Goal: Information Seeking & Learning: Learn about a topic

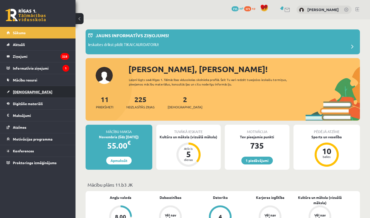
click at [31, 94] on link "[DEMOGRAPHIC_DATA]" at bounding box center [38, 92] width 63 height 12
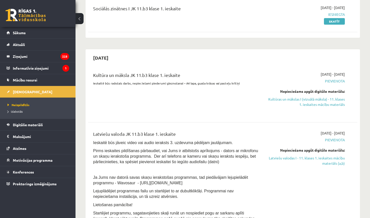
scroll to position [61, 0]
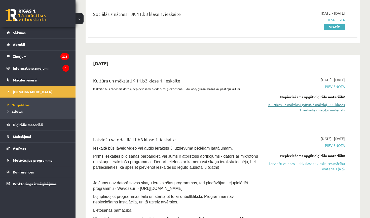
click at [320, 108] on link "Kultūras un mākslas I (vizuālā māksla) - 11. klases 1. ieskaites mācību materiā…" at bounding box center [305, 107] width 79 height 11
click at [306, 106] on link "Kultūras un mākslas I (vizuālā māksla) - 11. klases 1. ieskaites mācību materiā…" at bounding box center [305, 107] width 79 height 11
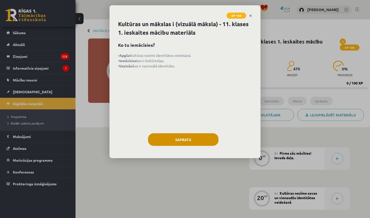
click at [201, 140] on button "Sapratu" at bounding box center [183, 139] width 71 height 13
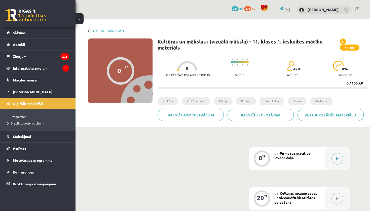
click at [337, 155] on button at bounding box center [338, 159] width 12 height 12
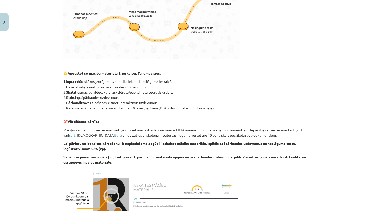
scroll to position [249, 0]
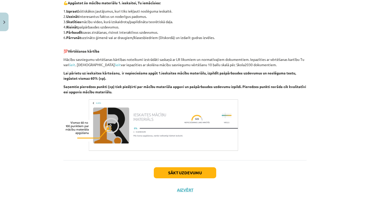
click at [170, 170] on button "Sākt uzdevumu" at bounding box center [185, 172] width 62 height 11
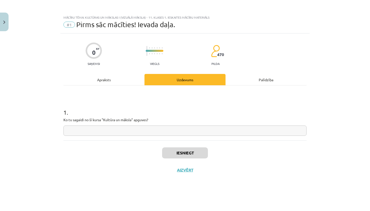
scroll to position [0, 0]
click at [151, 131] on input "text" at bounding box center [184, 131] width 243 height 10
type input "**********"
drag, startPoint x: 151, startPoint y: 131, endPoint x: 179, endPoint y: 156, distance: 38.2
click at [179, 156] on button "Iesniegt" at bounding box center [185, 153] width 46 height 11
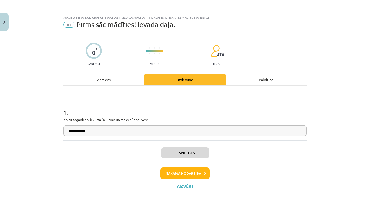
click at [179, 173] on button "Nākamā nodarbība" at bounding box center [184, 174] width 49 height 12
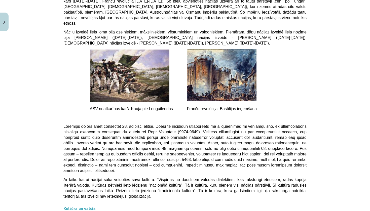
scroll to position [1391, 0]
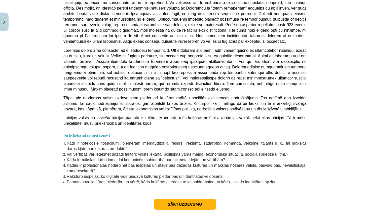
click at [191, 199] on button "Sākt uzdevumu" at bounding box center [185, 204] width 62 height 11
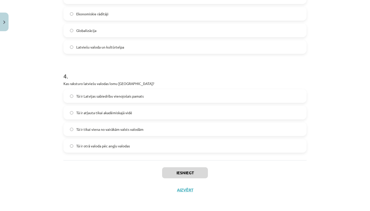
scroll to position [47, 0]
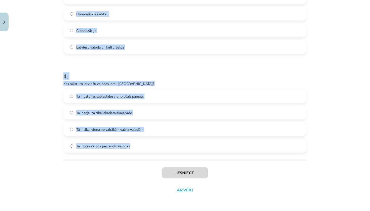
drag, startPoint x: 65, startPoint y: 100, endPoint x: 134, endPoint y: 145, distance: 82.5
copy form "1 . Kas ir kultūras kodi? Literatūras kanoni Simboli, paražas un tradīcijas, ka…"
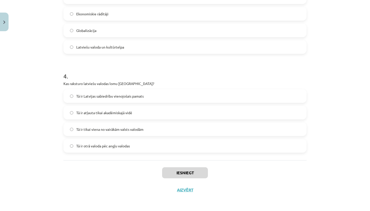
click at [351, 74] on div "Mācību tēma: Kultūras un mākslas i (vizuālā māksla) - 11. klases 1. ieskaites m…" at bounding box center [185, 105] width 370 height 211
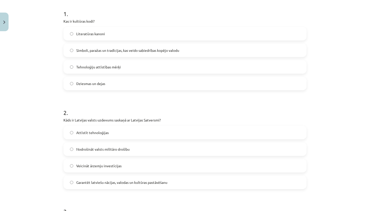
scroll to position [97, 0]
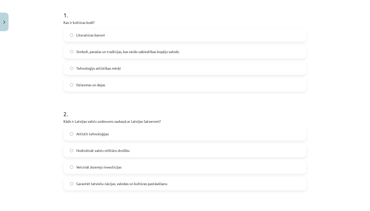
click at [195, 50] on label "Simboli, paražas un tradīcijas, kas veido sabiedrības kopējo valodu" at bounding box center [185, 51] width 242 height 13
click at [116, 187] on label "Garantēt latviešu nācijas, valodas un kultūras pastāvēšanu" at bounding box center [185, 184] width 242 height 13
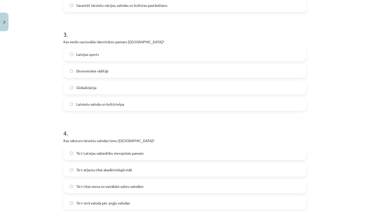
scroll to position [276, 0]
click at [105, 106] on span "Latviešu valoda un kultūrtelpa" at bounding box center [100, 104] width 48 height 5
click at [120, 155] on span "Tā ir Latvijas sabiedrību vienojošais pamats" at bounding box center [109, 153] width 67 height 5
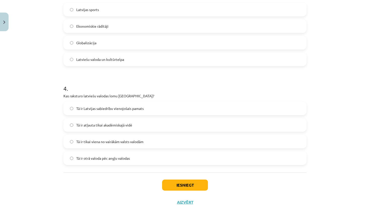
scroll to position [334, 0]
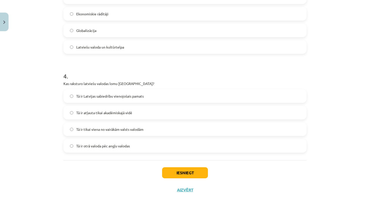
click at [198, 174] on button "Iesniegt" at bounding box center [185, 172] width 46 height 11
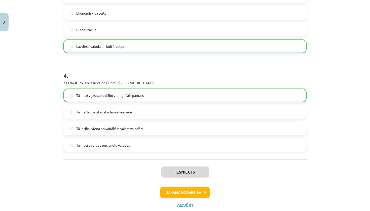
click at [197, 194] on button "Nākamā nodarbība" at bounding box center [184, 193] width 49 height 12
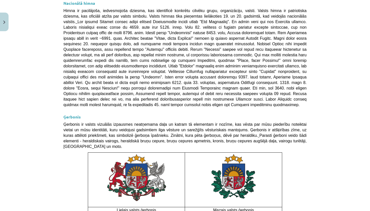
scroll to position [363, 0]
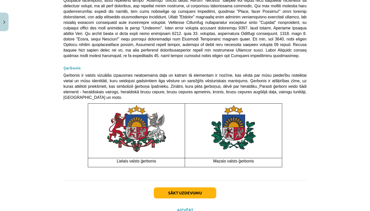
click at [187, 188] on button "Sākt uzdevumu" at bounding box center [185, 193] width 62 height 11
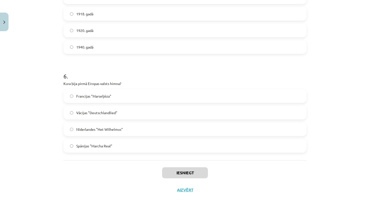
scroll to position [83, 0]
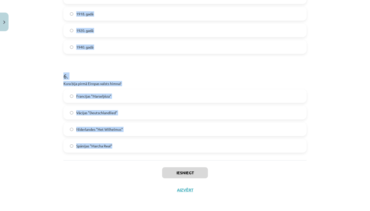
drag, startPoint x: 64, startPoint y: 99, endPoint x: 165, endPoint y: 155, distance: 115.5
copy form "1 . Kāda ir valsts himnas galvenā funkcija? Tā ir patriotiska dziesma, kas iden…"
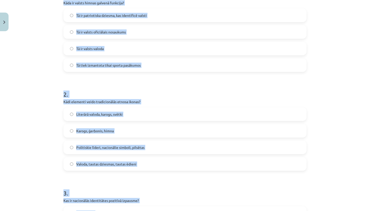
scroll to position [63, 0]
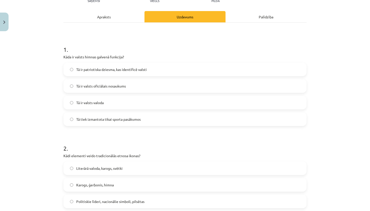
click at [353, 52] on div "Mācību tēma: Kultūras un mākslas i (vizuālā māksla) - 11. klases 1. ieskaites m…" at bounding box center [185, 105] width 370 height 211
click at [126, 70] on span "Tā ir patriotiska dziesma, kas identificē valsti" at bounding box center [111, 69] width 71 height 5
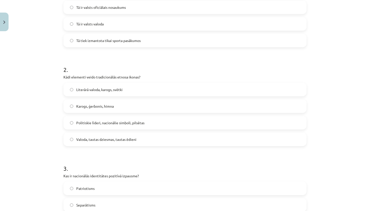
scroll to position [143, 0]
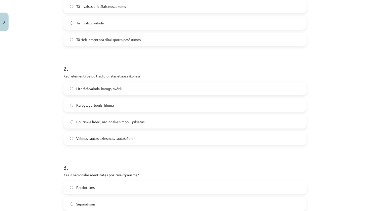
click at [98, 142] on label "Valoda, tautas dziesmas, tautas ēdieni" at bounding box center [185, 138] width 242 height 13
click at [165, 188] on label "Patriotisms" at bounding box center [185, 187] width 242 height 13
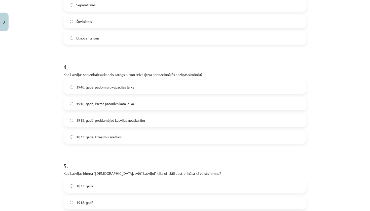
scroll to position [352, 0]
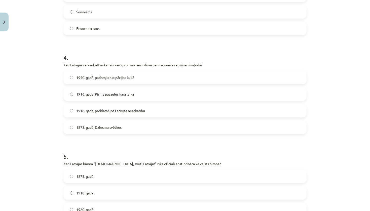
click at [115, 92] on span "1916. gadā, Pirmā pasaules kara laikā" at bounding box center [105, 94] width 58 height 5
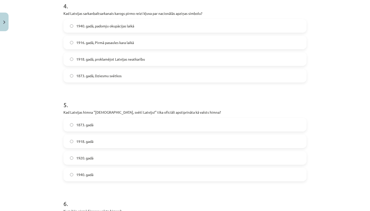
scroll to position [425, 0]
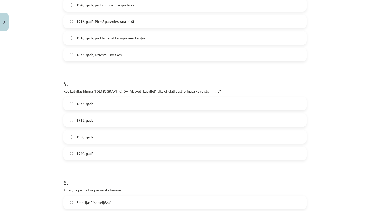
click at [103, 140] on label "1920. gadā" at bounding box center [185, 137] width 242 height 13
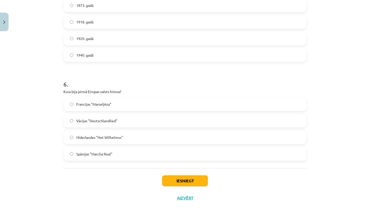
scroll to position [526, 0]
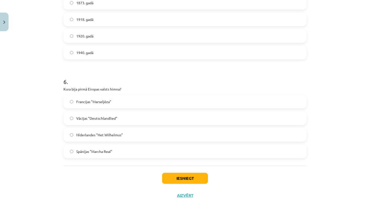
click at [114, 138] on label "Nīderlandes "Het Wilhelmus"" at bounding box center [185, 135] width 242 height 13
click at [191, 180] on button "Iesniegt" at bounding box center [185, 178] width 46 height 11
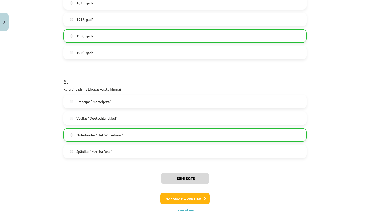
click at [185, 198] on button "Nākamā nodarbība" at bounding box center [184, 199] width 49 height 12
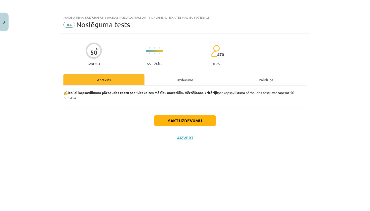
click at [303, 75] on div "Mācību tēma: Kultūras un mākslas i (vizuālā māksla) - 11. klases 1. ieskaites m…" at bounding box center [185, 105] width 370 height 211
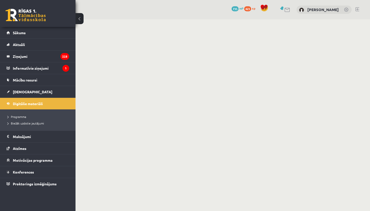
scroll to position [83, 0]
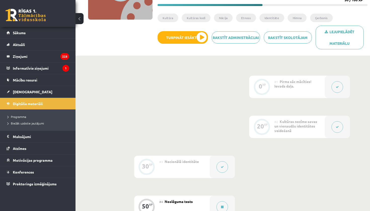
click at [193, 202] on div "#4 Noslēguma tests" at bounding box center [184, 207] width 50 height 22
click at [224, 207] on button at bounding box center [223, 207] width 12 height 12
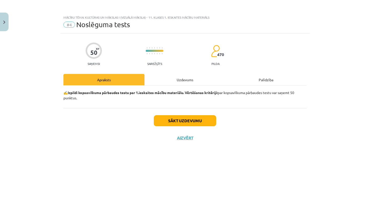
click at [196, 120] on button "Sākt uzdevumu" at bounding box center [185, 120] width 62 height 11
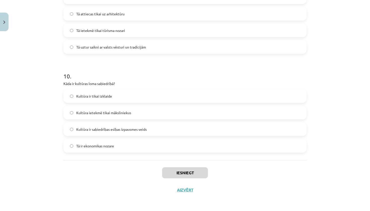
scroll to position [122, 0]
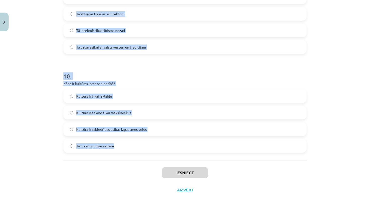
drag, startPoint x: 64, startPoint y: 113, endPoint x: 142, endPoint y: 149, distance: 85.1
copy form "1 . Kas ir nācija? Tauta, kurai ir sava nacionāla valsts, tā balstās uz kopīgu …"
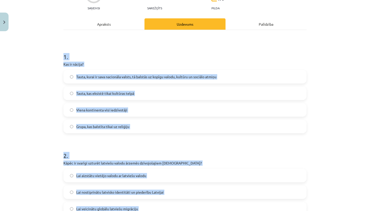
scroll to position [64, 0]
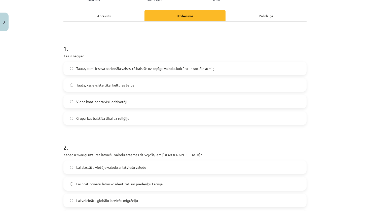
click at [315, 30] on div "Mācību tēma: Kultūras un mākslas i (vizuālā māksla) - 11. klases 1. ieskaites m…" at bounding box center [185, 105] width 370 height 211
click at [216, 71] on label "Tauta, kurai ir sava nacionāla valsts, tā balstās uz kopīgu valodu, kultūru un …" at bounding box center [185, 68] width 242 height 13
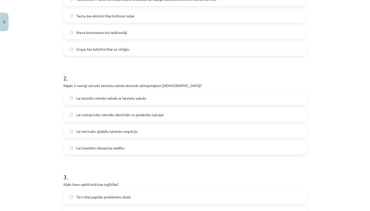
scroll to position [143, 0]
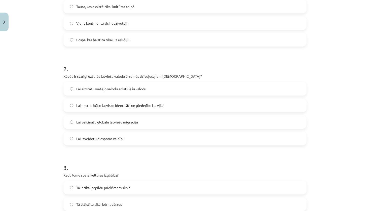
click at [120, 103] on span "Lai nostiprinātu latvisko identitāti un piederību Latvijai" at bounding box center [119, 105] width 87 height 5
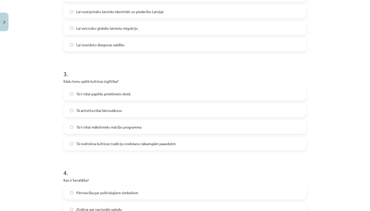
scroll to position [238, 0]
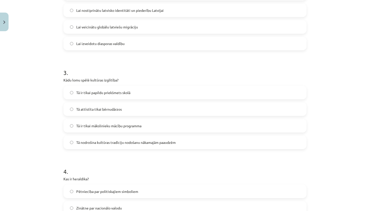
click at [111, 144] on span "Tā nodrošina kultūras tradīciju nodošanu nākamajām paaudzēm" at bounding box center [125, 142] width 99 height 5
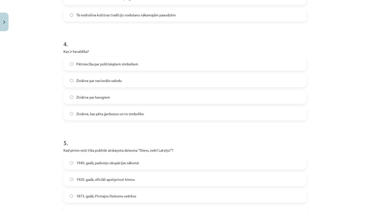
scroll to position [363, 0]
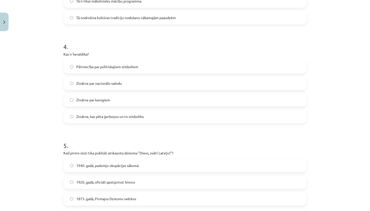
click at [124, 118] on span "Zinātne, kas pēta ģerboņus un to simboliku" at bounding box center [110, 116] width 68 height 5
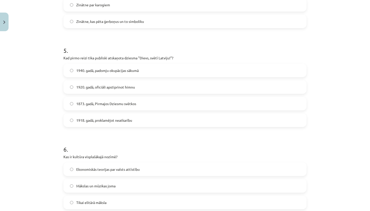
scroll to position [459, 0]
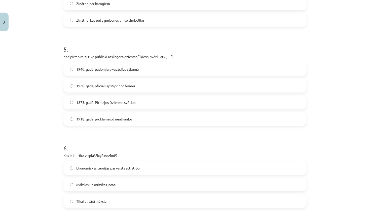
click at [125, 105] on span "1873. gadā, Pirmajos Dziesmu svētkos" at bounding box center [106, 102] width 60 height 5
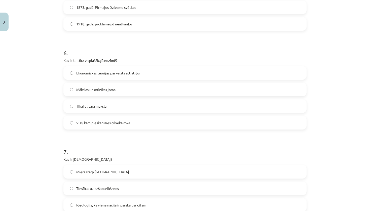
scroll to position [556, 0]
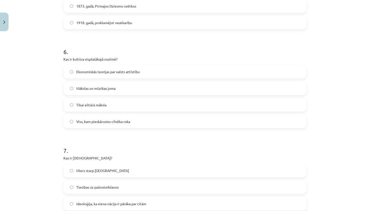
click at [144, 121] on label "Viss, kam pieskārusies cilvēka roka" at bounding box center [185, 121] width 242 height 13
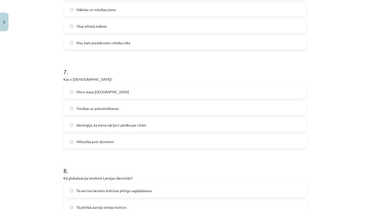
scroll to position [637, 0]
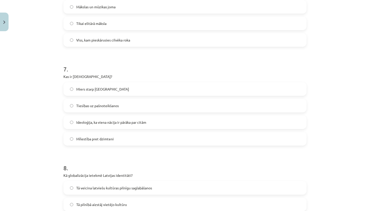
click at [144, 122] on span "Ideoloģija, ka viena nācija ir pārāka par citām" at bounding box center [111, 122] width 70 height 5
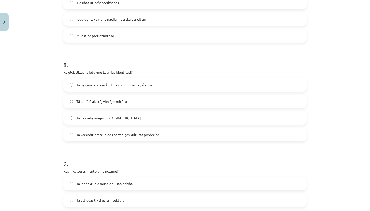
scroll to position [742, 0]
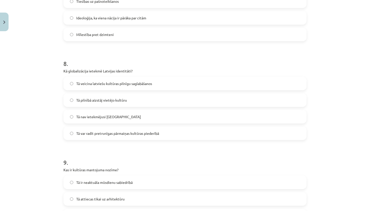
click at [121, 135] on span "Tā var radīt pretrunīgas pārmaiņas kultūras piederībā" at bounding box center [117, 133] width 83 height 5
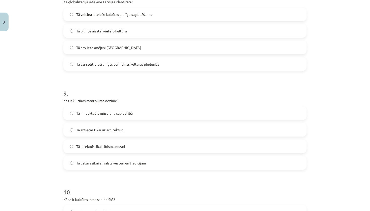
scroll to position [804, 0]
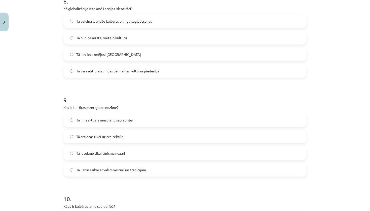
click at [103, 171] on span "Tā uztur saikni ar valsts vēsturi un tradīcijām" at bounding box center [111, 169] width 70 height 5
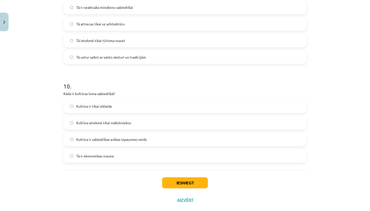
scroll to position [918, 0]
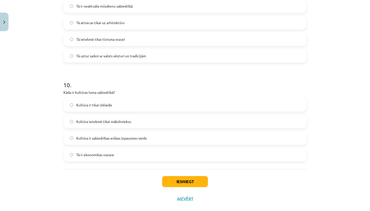
click at [116, 138] on span "Kultūra ir sabiedrības esības izpausmes veids" at bounding box center [111, 138] width 71 height 5
click at [184, 180] on button "Iesniegt" at bounding box center [185, 181] width 46 height 11
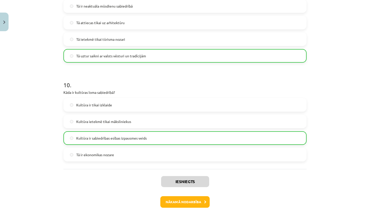
click at [190, 200] on button "Nākamā nodarbība" at bounding box center [184, 202] width 49 height 12
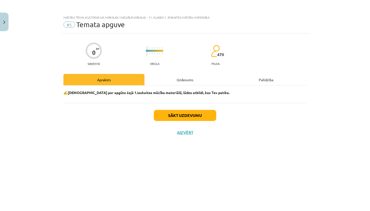
click at [291, 63] on div "Mācību tēma: Kultūras un mākslas i (vizuālā māksla) - 11. klases 1. ieskaites m…" at bounding box center [185, 105] width 370 height 211
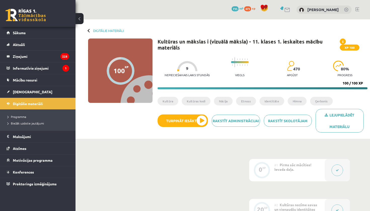
scroll to position [122, 0]
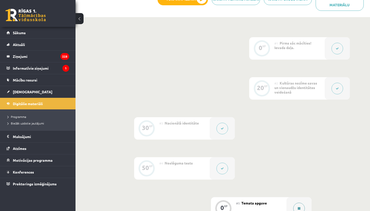
click at [297, 206] on button at bounding box center [299, 209] width 12 height 12
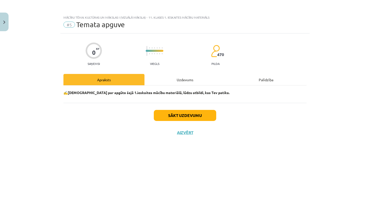
click at [204, 120] on button "Sākt uzdevumu" at bounding box center [185, 115] width 62 height 11
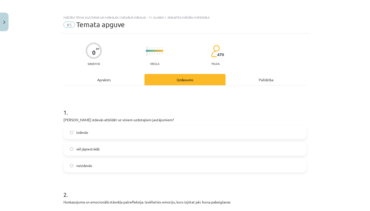
click at [176, 132] on label "izdevās" at bounding box center [185, 132] width 242 height 13
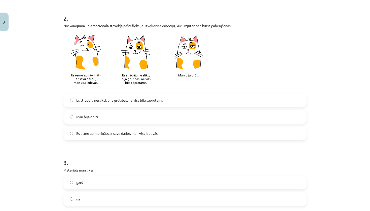
scroll to position [180, 0]
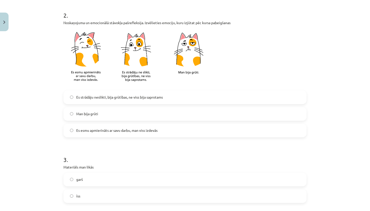
click at [168, 100] on label "Es strādāju neslikti, bija grūtības, ne viss bija saprotams" at bounding box center [185, 97] width 242 height 13
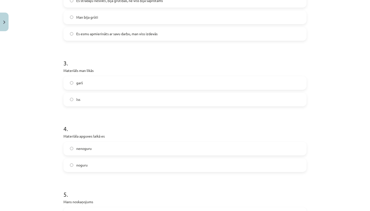
scroll to position [275, 0]
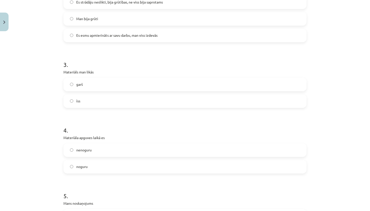
click at [91, 108] on form "1 . Vai Tev izdevās atbildēt uz visiem uzdotajiem jautājumiem? izdevās vēl jāpi…" at bounding box center [184, 65] width 243 height 480
click at [91, 107] on label "īss" at bounding box center [185, 101] width 242 height 13
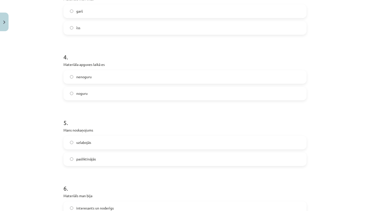
scroll to position [359, 0]
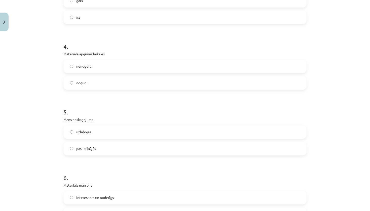
click at [115, 65] on label "nenoguru" at bounding box center [185, 66] width 242 height 13
click at [114, 133] on label "uzlabojās" at bounding box center [185, 132] width 242 height 13
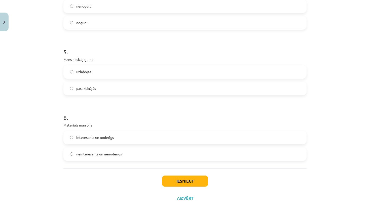
scroll to position [428, 0]
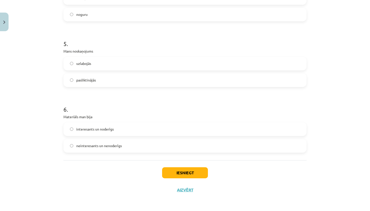
click at [123, 130] on label "interesants un noderīgs" at bounding box center [185, 129] width 242 height 13
click at [195, 175] on button "Iesniegt" at bounding box center [185, 172] width 46 height 11
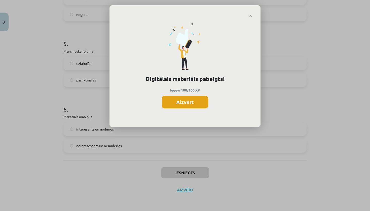
click at [196, 100] on button "Aizvērt" at bounding box center [185, 102] width 46 height 13
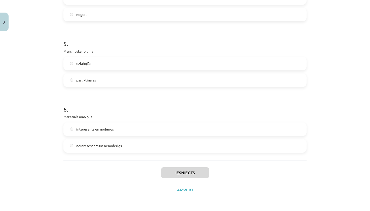
click at [185, 188] on button "Aizvērt" at bounding box center [185, 190] width 19 height 5
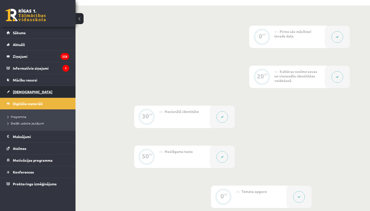
click at [22, 92] on span "[DEMOGRAPHIC_DATA]" at bounding box center [33, 92] width 40 height 5
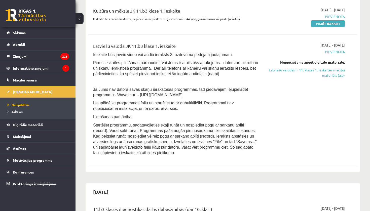
scroll to position [135, 0]
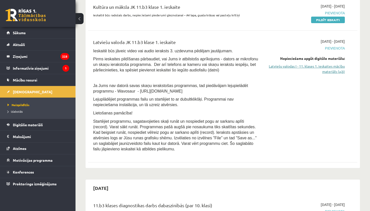
click at [336, 70] on link "Latviešu valodas I - 11. klases 1. ieskaites mācību materiāls (a,b)" at bounding box center [305, 69] width 79 height 11
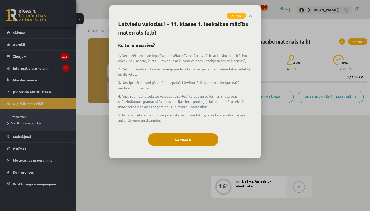
click at [213, 139] on button "Sapratu" at bounding box center [183, 139] width 71 height 13
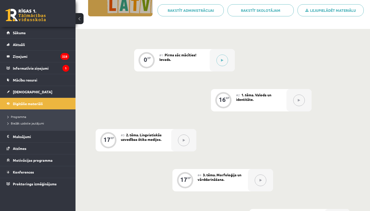
scroll to position [89, 0]
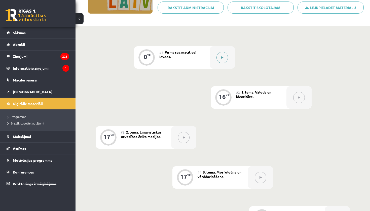
click at [219, 59] on button at bounding box center [223, 58] width 12 height 12
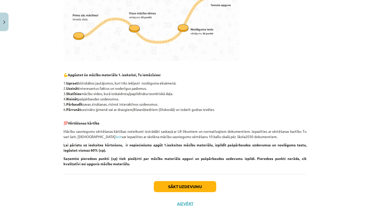
scroll to position [186, 0]
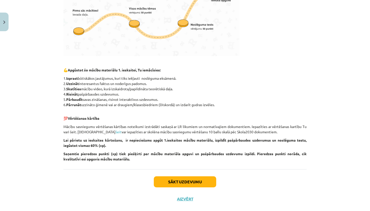
click at [190, 183] on button "Sākt uzdevumu" at bounding box center [185, 182] width 62 height 11
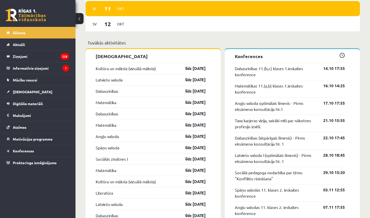
scroll to position [451, 0]
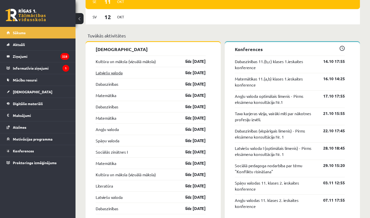
click at [106, 74] on link "Latviešu valoda" at bounding box center [109, 73] width 27 height 6
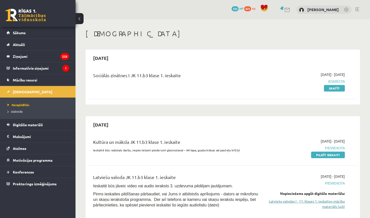
click at [329, 204] on link "Latviešu valodas I - 11. klases 1. ieskaites mācību materiāls (a,b)" at bounding box center [305, 204] width 79 height 11
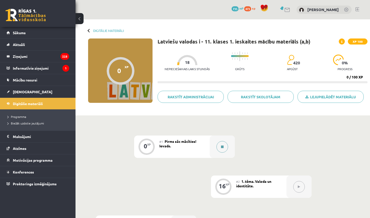
click at [221, 146] on icon at bounding box center [222, 147] width 3 height 3
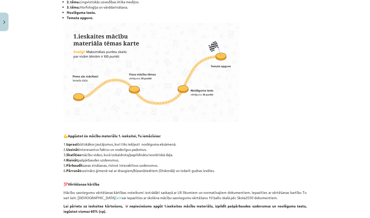
scroll to position [189, 0]
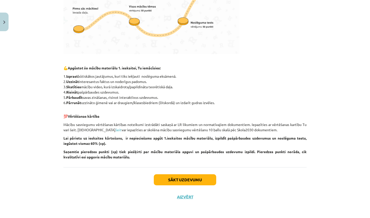
click at [172, 183] on button "Sākt uzdevumu" at bounding box center [185, 180] width 62 height 11
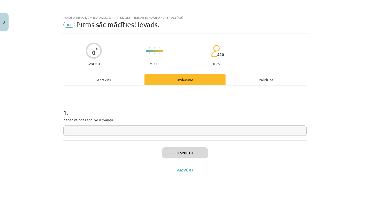
click at [4, 23] on img "Close" at bounding box center [4, 22] width 2 height 3
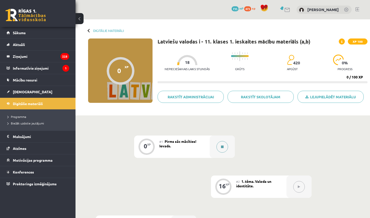
click at [224, 144] on button at bounding box center [223, 147] width 12 height 12
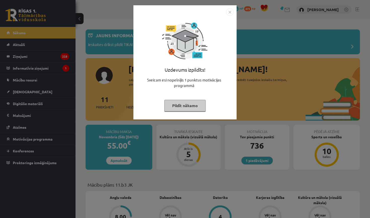
click at [229, 12] on img "Close" at bounding box center [230, 12] width 8 height 8
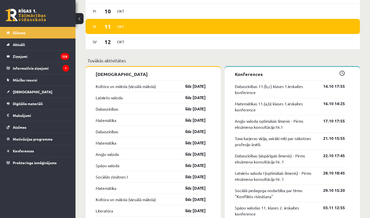
scroll to position [432, 0]
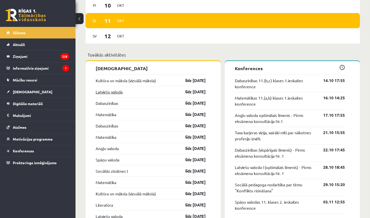
click at [114, 93] on link "Latviešu valoda" at bounding box center [109, 92] width 27 height 6
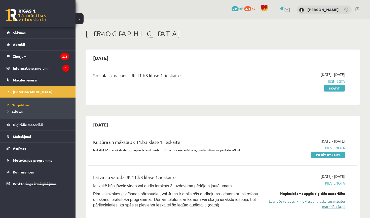
click at [322, 204] on link "Latviešu valodas I - 11. klases 1. ieskaites mācību materiāls (a,b)" at bounding box center [305, 204] width 79 height 11
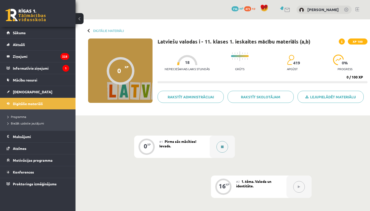
click at [224, 151] on button at bounding box center [223, 147] width 12 height 12
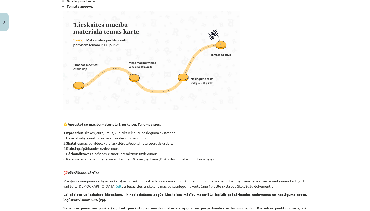
scroll to position [196, 0]
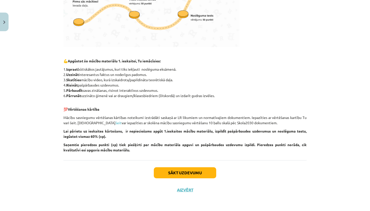
click at [173, 175] on button "Sākt uzdevumu" at bounding box center [185, 172] width 62 height 11
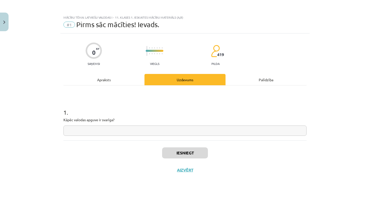
scroll to position [0, 0]
click at [179, 129] on input "text" at bounding box center [184, 131] width 243 height 10
drag, startPoint x: 64, startPoint y: 120, endPoint x: 119, endPoint y: 121, distance: 55.2
click at [119, 121] on p "Kāpēc valodas apguve ir svarīga?" at bounding box center [184, 119] width 243 height 5
copy p "Kāpēc valodas apguve ir svarīga?"
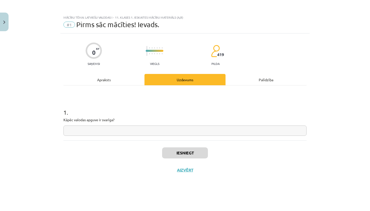
paste input "**********"
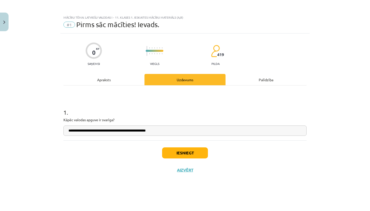
type input "**********"
click at [191, 156] on button "Iesniegt" at bounding box center [185, 153] width 46 height 11
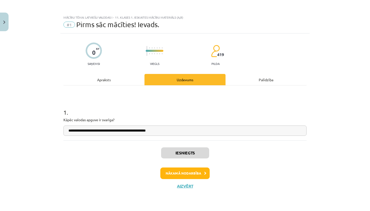
click at [190, 174] on button "Nākamā nodarbība" at bounding box center [184, 174] width 49 height 12
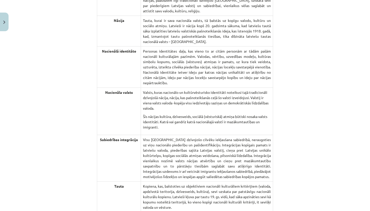
scroll to position [1032, 0]
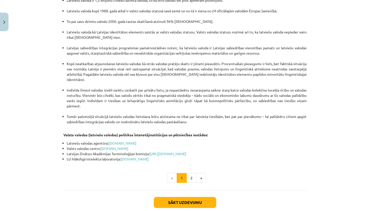
click at [209, 197] on button "Sākt uzdevumu" at bounding box center [185, 202] width 62 height 11
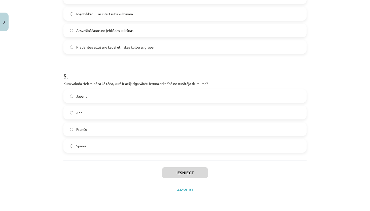
scroll to position [74, 0]
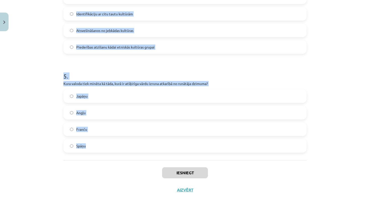
drag, startPoint x: 64, startPoint y: 100, endPoint x: 126, endPoint y: 148, distance: 78.2
copy form "1 . Kas ir viena no pazīstamākajām ģeogrāfiskās identitātes pazīmēm? Reģionālā …"
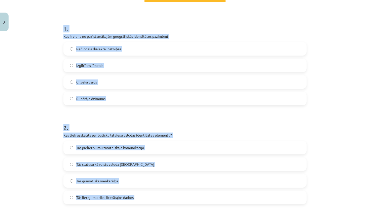
scroll to position [84, 0]
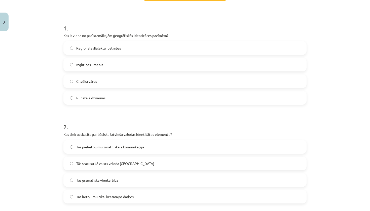
click at [337, 56] on div "Mācību tēma: Latviešu valodas i - 11. klases 1. ieskaites mācību materiāls (a,b…" at bounding box center [185, 105] width 370 height 211
click at [121, 46] on span "Reģionālā dialekta īpatnības" at bounding box center [98, 48] width 45 height 5
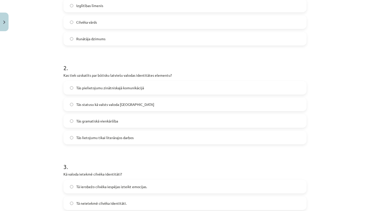
scroll to position [147, 0]
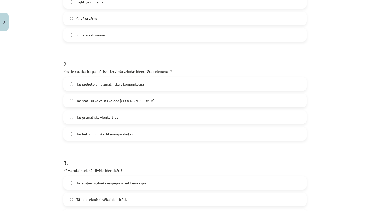
click at [98, 98] on span "Tās statusu kā valsts valoda Latvijā" at bounding box center [115, 100] width 78 height 5
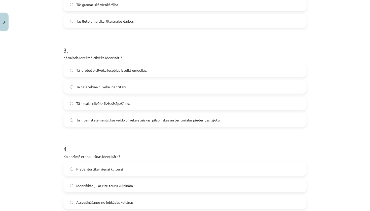
scroll to position [273, 0]
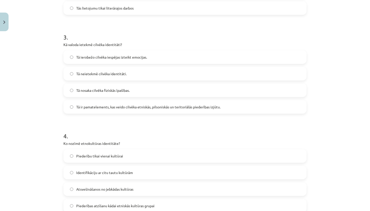
click at [183, 106] on span "Tā ir pamatelements, kas veido cilvēka etniskās, pilsoniskās un teritoriālās pi…" at bounding box center [148, 107] width 144 height 5
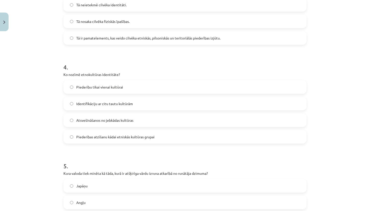
scroll to position [341, 0]
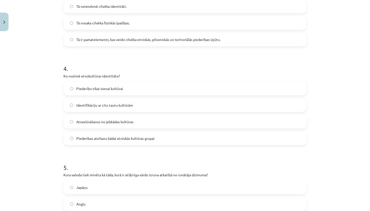
click at [139, 140] on span "Piederības atzīšanu kādai etniskās kultūras grupai" at bounding box center [115, 138] width 78 height 5
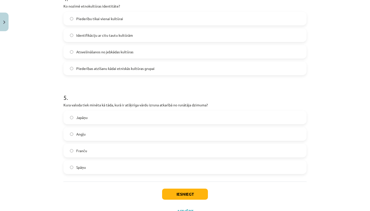
scroll to position [428, 0]
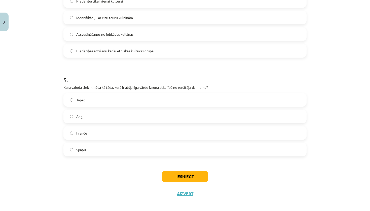
click at [103, 100] on label "Japāņu" at bounding box center [185, 100] width 242 height 13
click at [187, 178] on button "Iesniegt" at bounding box center [185, 176] width 46 height 11
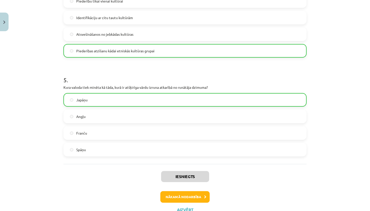
click at [189, 199] on button "Nākamā nodarbība" at bounding box center [184, 197] width 49 height 12
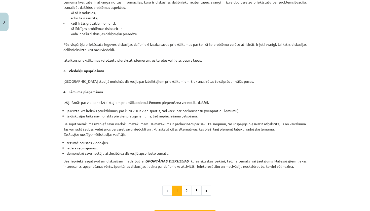
scroll to position [430, 0]
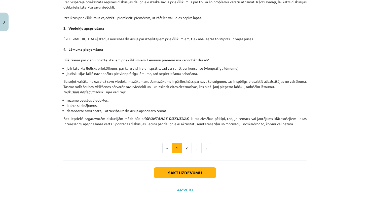
click at [183, 173] on button "Sākt uzdevumu" at bounding box center [185, 172] width 62 height 11
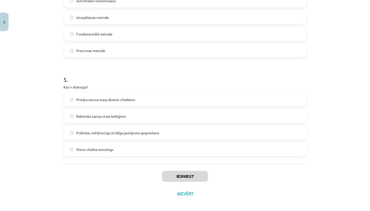
scroll to position [76, 0]
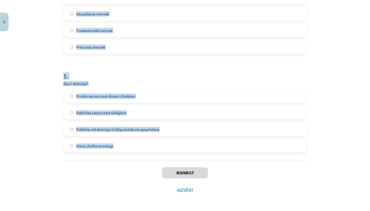
drag, startPoint x: 63, startPoint y: 98, endPoint x: 161, endPoint y: 154, distance: 112.0
copy form "1 . Kāds ir viens no galvenajiem diskusijas kultūras principiem? Pieprasīt, lai…"
click at [338, 103] on div "Mācību tēma: Latviešu valodas i - 11. klases 1. ieskaites mācību materiāls (a,b…" at bounding box center [185, 105] width 370 height 211
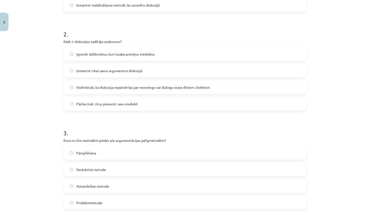
scroll to position [102, 0]
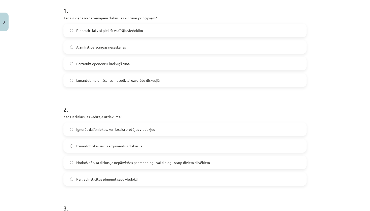
click at [110, 49] on span "Aizmirst personīgas nesaskaņas" at bounding box center [101, 47] width 50 height 5
click at [126, 165] on span "Nodrošināt, ka diskusija nepārvēršas par monologu vai dialogu starp diviem cilv…" at bounding box center [143, 162] width 134 height 5
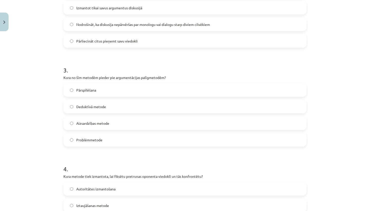
scroll to position [242, 0]
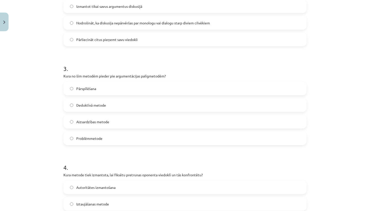
click at [108, 93] on label "Pārspīlēšana" at bounding box center [185, 88] width 242 height 13
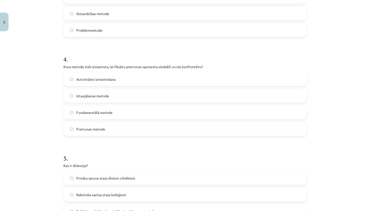
scroll to position [345, 0]
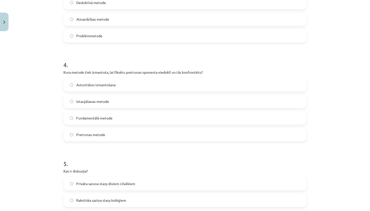
click at [97, 135] on span "Pretrunas metode" at bounding box center [90, 134] width 29 height 5
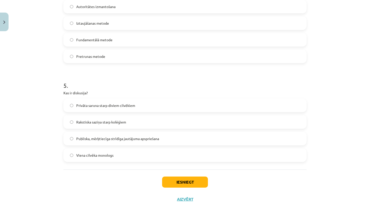
scroll to position [421, 0]
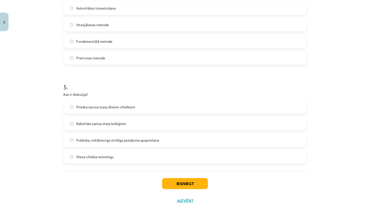
click at [125, 139] on span "Publiska, mērķtiecīga strīdīga jautājuma apspriešana" at bounding box center [117, 140] width 83 height 5
click at [180, 187] on button "Iesniegt" at bounding box center [185, 183] width 46 height 11
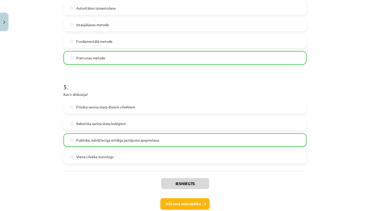
click at [184, 203] on button "Nākamā nodarbība" at bounding box center [184, 204] width 49 height 12
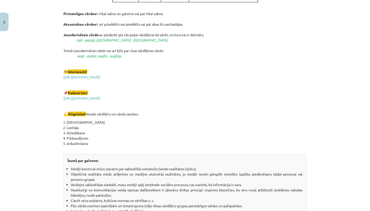
scroll to position [866, 0]
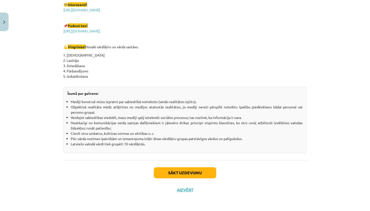
click at [203, 174] on button "Sākt uzdevumu" at bounding box center [185, 172] width 62 height 11
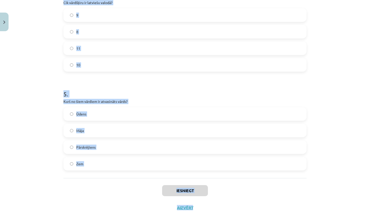
scroll to position [415, 0]
drag, startPoint x: 63, startPoint y: 98, endPoint x: 200, endPoint y: 173, distance: 156.3
copy form "1 . Kurš no šiem nav morfoloģijas pētījumu objekts? Teksta struktūra Vārdu form…"
click at [322, 112] on div "Mācību tēma: Latviešu valodas i - 11. klases 1. ieskaites mācību materiāls (a,b…" at bounding box center [185, 105] width 370 height 211
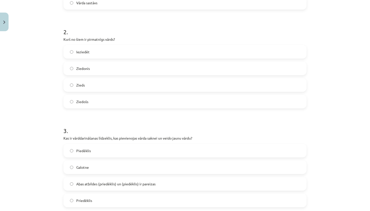
scroll to position [0, 0]
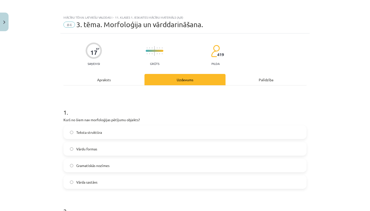
click at [86, 131] on span "Teksta struktūra" at bounding box center [89, 132] width 26 height 5
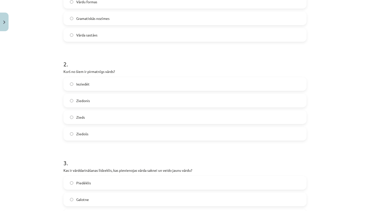
scroll to position [161, 0]
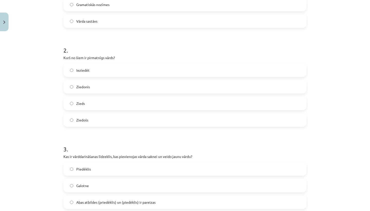
click at [86, 105] on label "Zieds" at bounding box center [185, 103] width 242 height 13
click at [157, 204] on label "Abas atbildes (priedēklis) un (piedēklis) ir pareizas" at bounding box center [185, 202] width 242 height 13
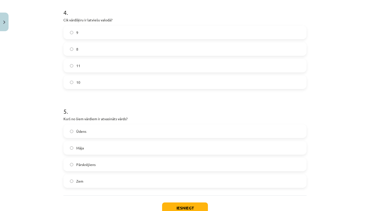
scroll to position [398, 0]
click at [107, 82] on label "10" at bounding box center [185, 81] width 242 height 13
click at [117, 165] on label "Pārskrējiens" at bounding box center [185, 164] width 242 height 13
click at [179, 205] on button "Iesniegt" at bounding box center [185, 207] width 46 height 11
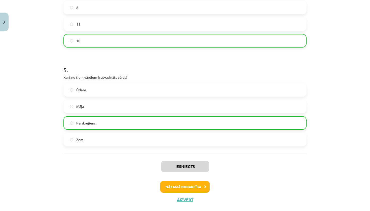
scroll to position [445, 0]
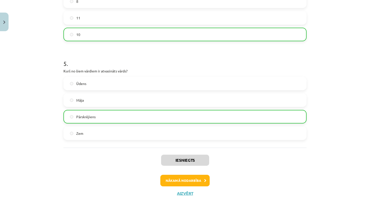
click at [184, 181] on button "Nākamā nodarbība" at bounding box center [184, 181] width 49 height 12
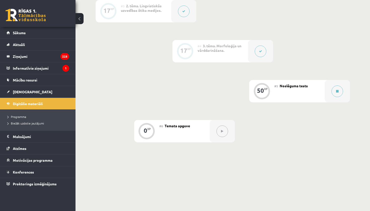
scroll to position [241, 0]
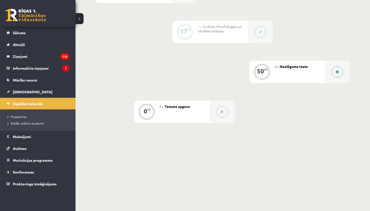
click at [338, 71] on icon at bounding box center [337, 72] width 3 height 3
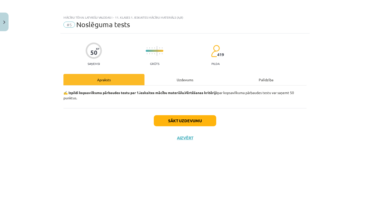
click at [209, 124] on button "Sākt uzdevumu" at bounding box center [185, 120] width 62 height 11
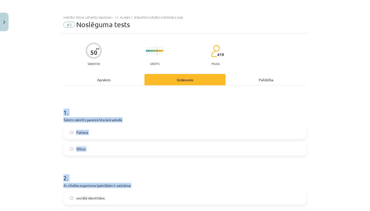
drag, startPoint x: 63, startPoint y: 111, endPoint x: 119, endPoint y: 188, distance: 95.4
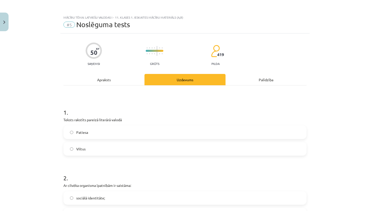
click at [51, 118] on div "Mācību tēma: Latviešu valodas i - 11. klases 1. ieskaites mācību materiāls (a,b…" at bounding box center [185, 105] width 370 height 211
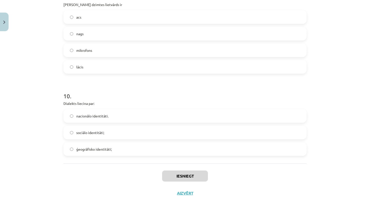
scroll to position [849, 0]
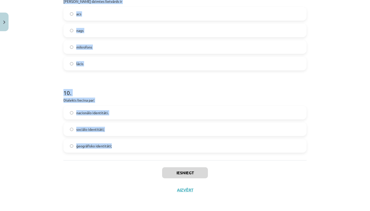
drag, startPoint x: 60, startPoint y: 107, endPoint x: 165, endPoint y: 154, distance: 115.2
click at [165, 154] on div "Mācību tēma: Latviešu valodas i - 11. klases 1. ieskaites mācību materiāls (a,b…" at bounding box center [185, 105] width 370 height 211
copy form "0 . Loremi dolorsit ametcon adipisci elitse Doeiusm Tempor 2 . In utlabor etdol…"
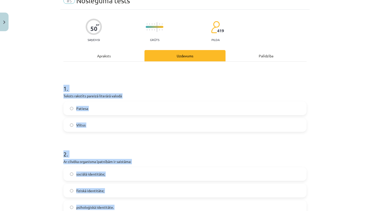
scroll to position [30, 0]
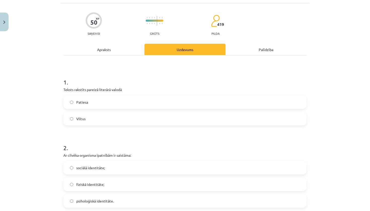
click at [342, 57] on div "Mācību tēma: Latviešu valodas i - 11. klases 1. ieskaites mācību materiāls (a,b…" at bounding box center [185, 105] width 370 height 211
click at [102, 105] on label "Patiesa" at bounding box center [185, 102] width 242 height 13
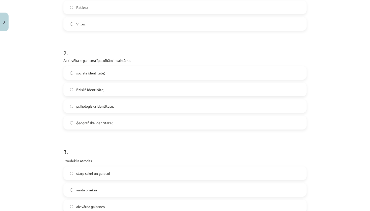
scroll to position [124, 0]
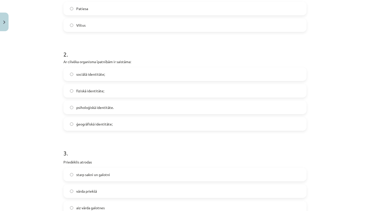
click at [97, 90] on span "fiziskā identitāte;" at bounding box center [90, 90] width 28 height 5
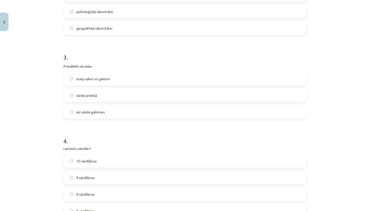
scroll to position [221, 0]
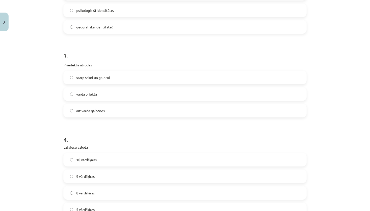
click at [102, 96] on label "vārda priekšā" at bounding box center [185, 94] width 242 height 13
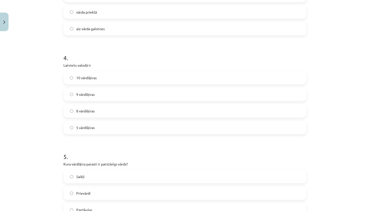
scroll to position [305, 0]
click at [103, 74] on label "10 vārdšķiras" at bounding box center [185, 76] width 242 height 13
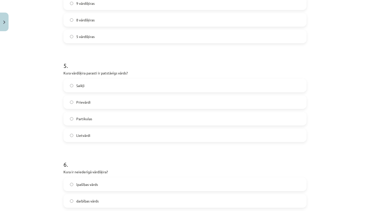
scroll to position [393, 0]
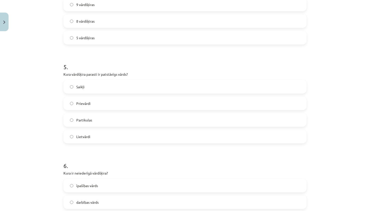
click at [114, 136] on label "Lietvārdi" at bounding box center [185, 136] width 242 height 13
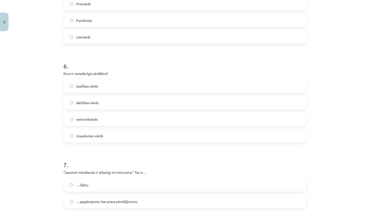
scroll to position [494, 0]
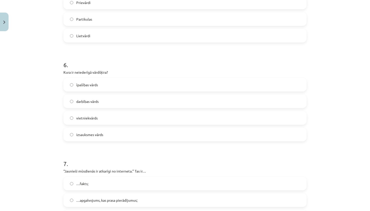
click at [145, 139] on label "izsauksmes vārds" at bounding box center [185, 134] width 242 height 13
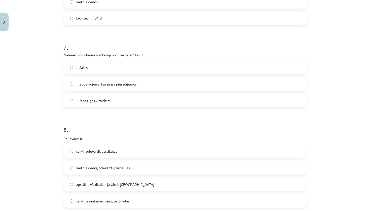
scroll to position [617, 0]
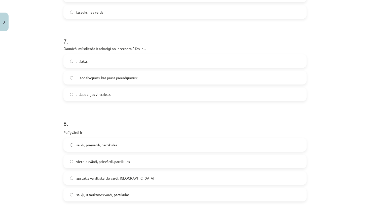
click at [113, 77] on span "…apgalvojums, kas prasa pierādījumus;" at bounding box center [106, 77] width 61 height 5
click at [110, 150] on label "saikļi, prievārdi, partikulas" at bounding box center [185, 145] width 242 height 13
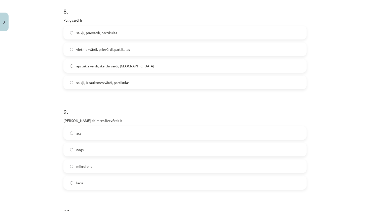
scroll to position [729, 0]
click at [96, 130] on label "acs" at bounding box center [185, 133] width 242 height 13
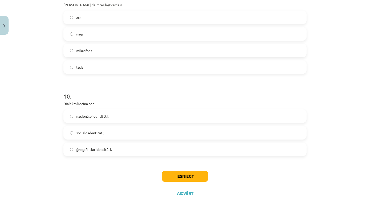
scroll to position [842, 0]
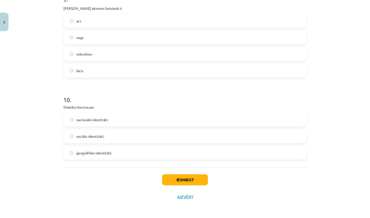
click at [122, 154] on label "ģeogrāfisko identitāti;" at bounding box center [185, 153] width 242 height 13
click at [204, 178] on button "Iesniegt" at bounding box center [185, 180] width 46 height 11
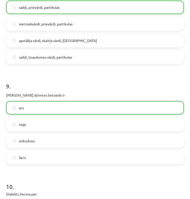
scroll to position [858, 0]
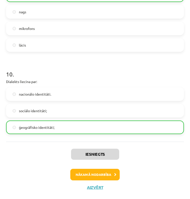
click at [95, 175] on button "Nākamā nodarbība" at bounding box center [94, 175] width 49 height 12
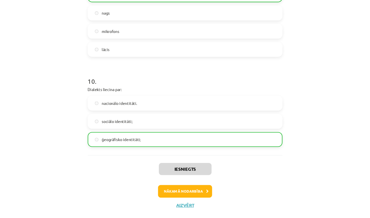
scroll to position [0, 0]
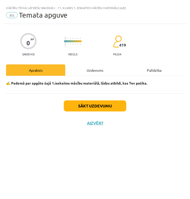
click at [99, 108] on button "Sākt uzdevumu" at bounding box center [95, 105] width 62 height 11
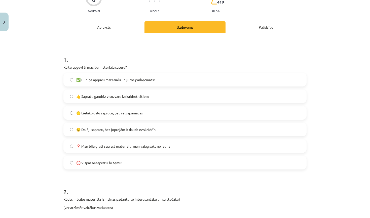
scroll to position [54, 0]
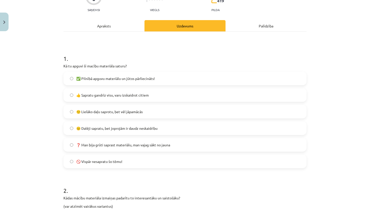
click at [121, 113] on span "🙂 Lielāko daļu saprotu, bet vēl jāpamācās" at bounding box center [109, 111] width 66 height 5
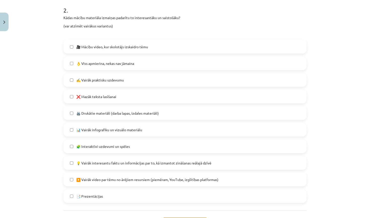
scroll to position [279, 0]
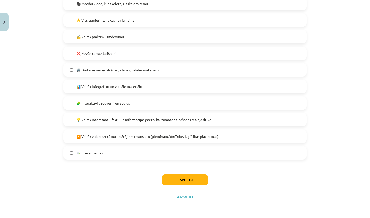
click at [181, 175] on button "Iesniegt" at bounding box center [185, 180] width 46 height 11
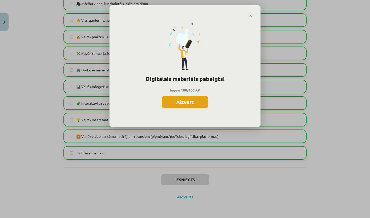
click at [177, 102] on button "Aizvērt" at bounding box center [185, 102] width 46 height 13
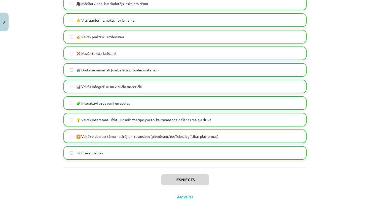
click at [183, 200] on div "Iesniegts Aizvērt" at bounding box center [184, 184] width 243 height 35
click at [183, 198] on button "Aizvērt" at bounding box center [185, 197] width 19 height 5
